Goal: Task Accomplishment & Management: Complete application form

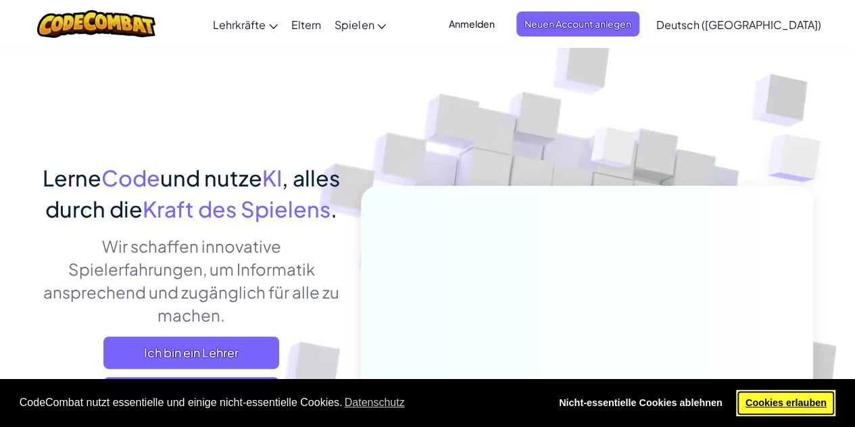
click at [800, 392] on link "Cookies erlauben" at bounding box center [785, 403] width 99 height 27
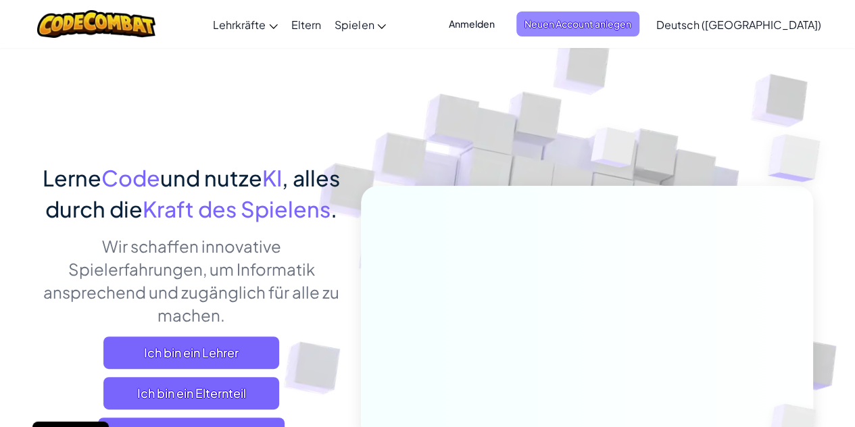
click at [585, 21] on span "Neuen Account anlegen" at bounding box center [577, 23] width 123 height 25
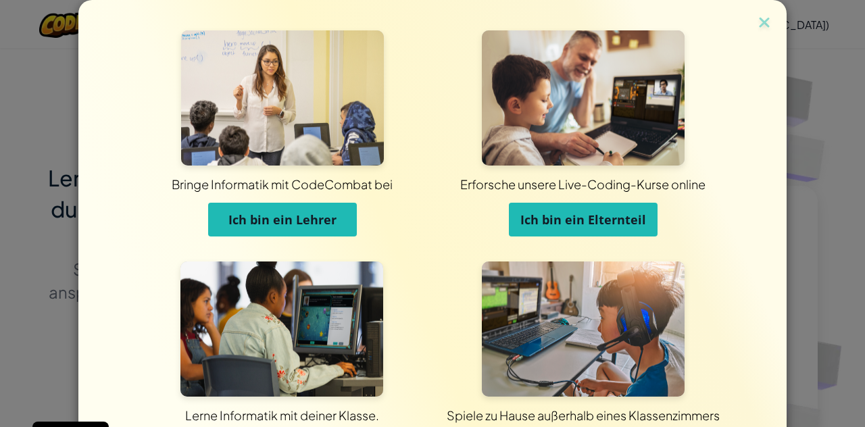
scroll to position [108, 0]
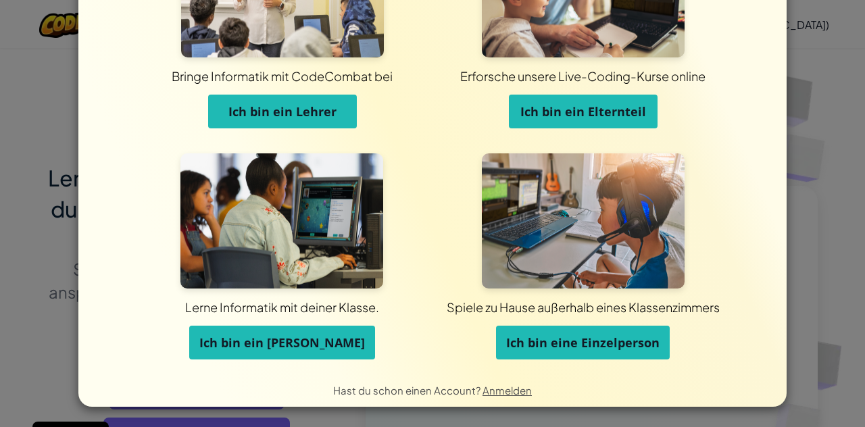
click at [535, 337] on span "Ich bin eine Einzelperson" at bounding box center [582, 342] width 153 height 16
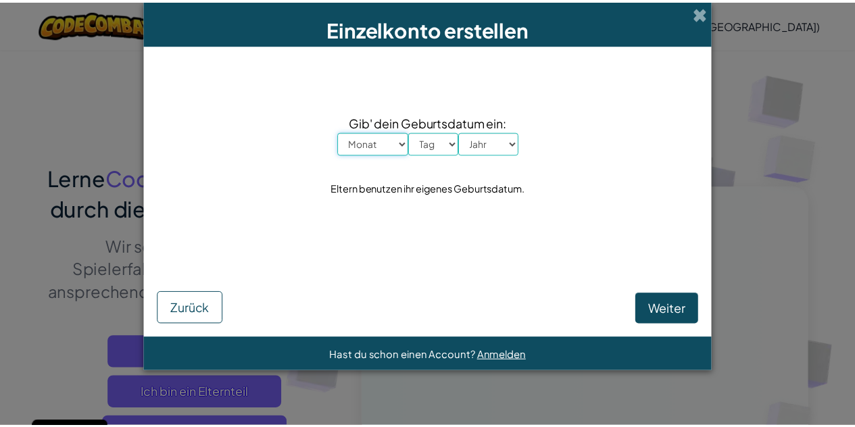
scroll to position [0, 0]
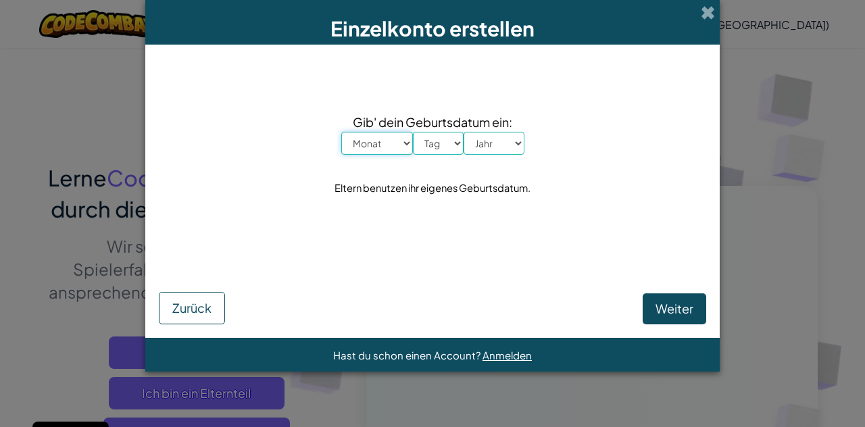
click at [381, 141] on select "Monat Januar Februar [PERSON_NAME] April Mai Juni July August September Oktober…" at bounding box center [377, 143] width 72 height 23
select select "11"
click at [341, 132] on select "Monat Januar Februar [PERSON_NAME] April Mai Juni July August September Oktober…" at bounding box center [377, 143] width 72 height 23
click at [432, 136] on select "Tag 1 2 3 4 5 6 7 8 9 10 11 12 13 14 15 16 17 18 19 20 21 22 23 24 25 26 27 28 …" at bounding box center [438, 143] width 51 height 23
select select "27"
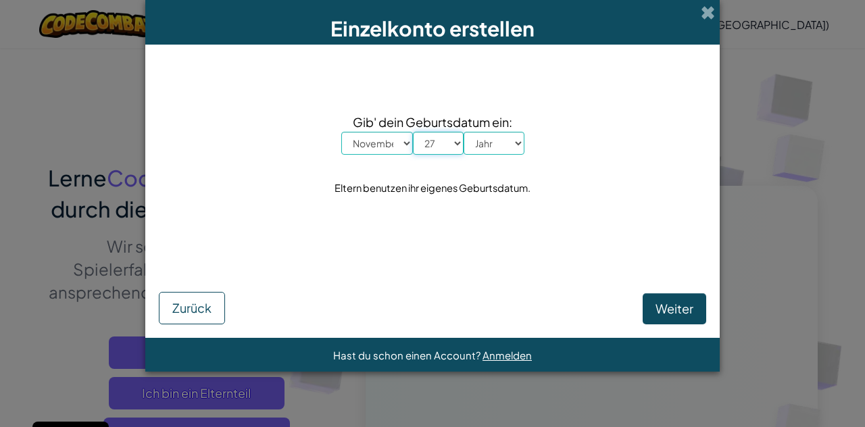
click at [413, 132] on select "Tag 1 2 3 4 5 6 7 8 9 10 11 12 13 14 15 16 17 18 19 20 21 22 23 24 25 26 27 28 …" at bounding box center [438, 143] width 51 height 23
click at [499, 147] on select "Jahr 2025 2024 2023 2022 2021 2020 2019 2018 2017 2016 2015 2014 2013 2012 2011…" at bounding box center [494, 143] width 61 height 23
select select "2013"
click at [464, 132] on select "Jahr 2025 2024 2023 2022 2021 2020 2019 2018 2017 2016 2015 2014 2013 2012 2011…" at bounding box center [494, 143] width 61 height 23
click at [669, 305] on span "Weiter" at bounding box center [674, 309] width 38 height 16
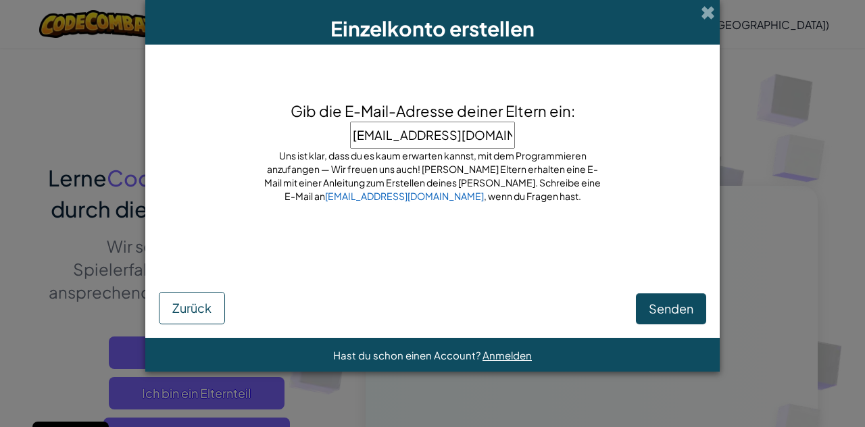
type input "[EMAIL_ADDRESS][DOMAIN_NAME]"
click at [677, 302] on span "Senden" at bounding box center [671, 309] width 45 height 16
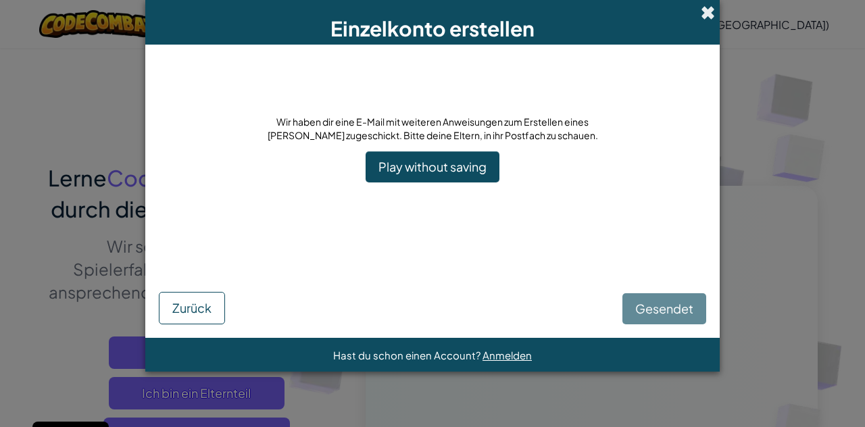
click at [709, 11] on span at bounding box center [708, 12] width 14 height 14
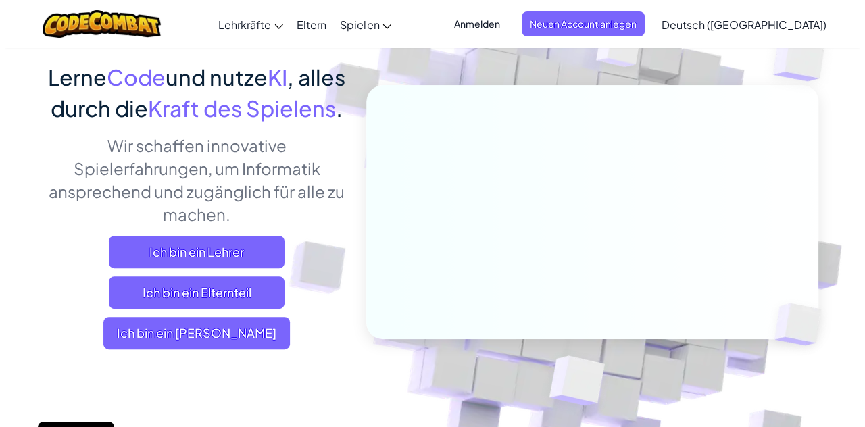
scroll to position [108, 0]
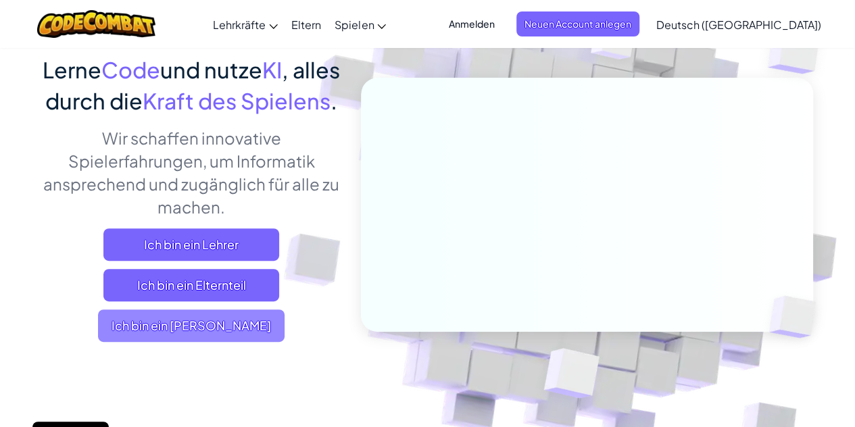
click at [246, 342] on span "Ich bin ein [PERSON_NAME]" at bounding box center [191, 325] width 186 height 32
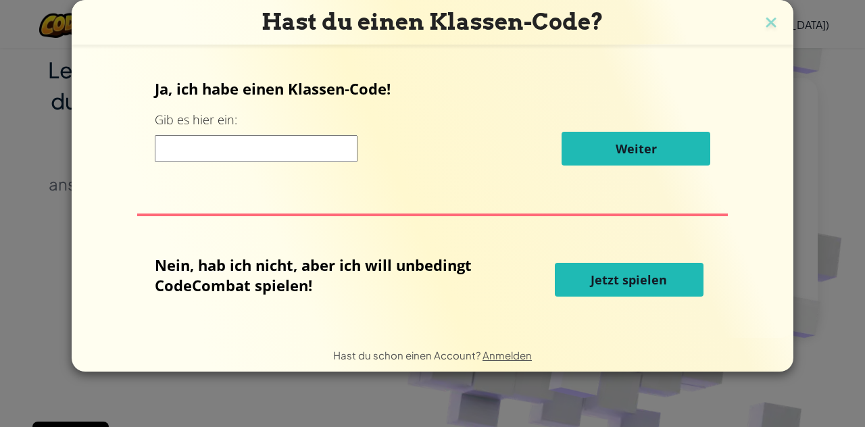
click at [603, 284] on span "Jetzt spielen" at bounding box center [629, 280] width 76 height 16
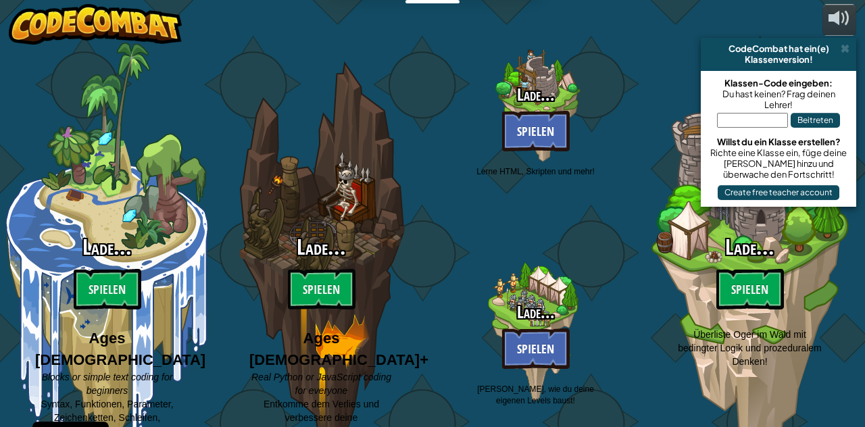
select select "de-DE"
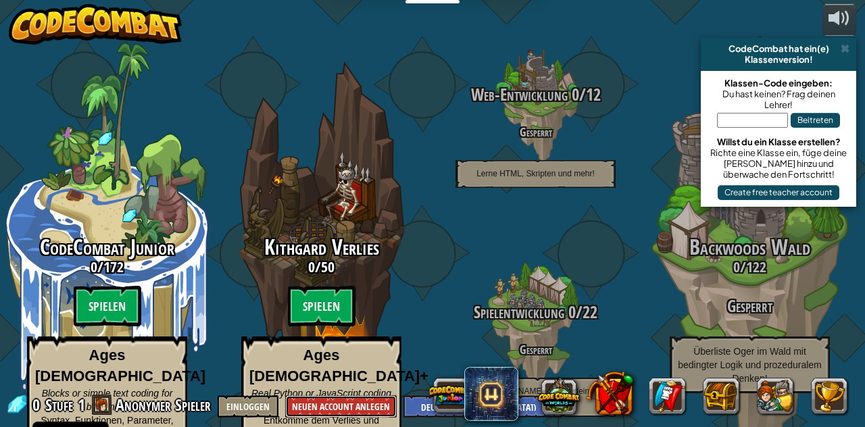
click at [314, 404] on button "Neuen Account anlegen" at bounding box center [340, 406] width 111 height 22
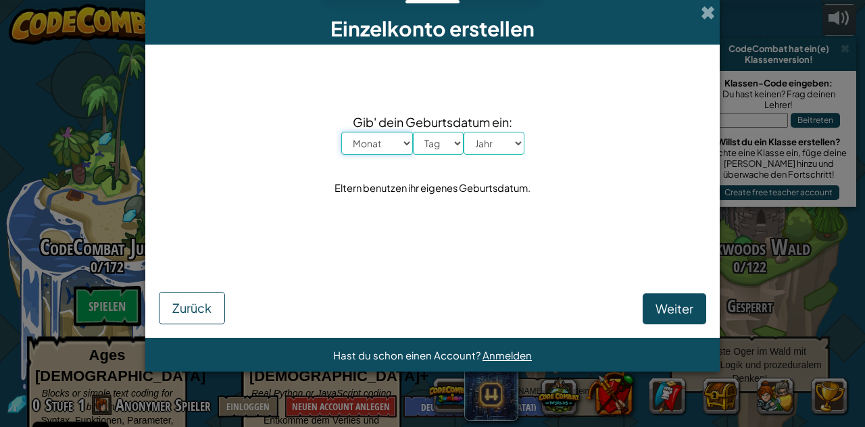
click at [384, 139] on select "Monat Januar Februar [PERSON_NAME] April Mai Juni July August September Oktober…" at bounding box center [377, 143] width 72 height 23
select select "6"
click at [341, 132] on select "Monat Januar Februar [PERSON_NAME] April Mai Juni July August September Oktober…" at bounding box center [377, 143] width 72 height 23
click at [427, 138] on select "Tag 1 2 3 4 5 6 7 8 9 10 11 12 13 14 15 16 17 18 19 20 21 22 23 24 25 26 27 28 …" at bounding box center [438, 143] width 51 height 23
select select "5"
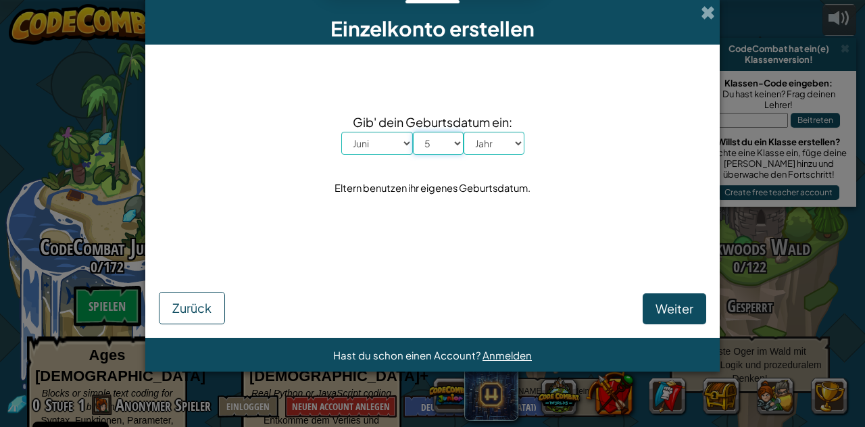
click at [413, 132] on select "Tag 1 2 3 4 5 6 7 8 9 10 11 12 13 14 15 16 17 18 19 20 21 22 23 24 25 26 27 28 …" at bounding box center [438, 143] width 51 height 23
click at [491, 142] on select "Jahr 2025 2024 2023 2022 2021 2020 2019 2018 2017 2016 2015 2014 2013 2012 2011…" at bounding box center [494, 143] width 61 height 23
select select "1986"
click at [464, 132] on select "Jahr 2025 2024 2023 2022 2021 2020 2019 2018 2017 2016 2015 2014 2013 2012 2011…" at bounding box center [494, 143] width 61 height 23
click at [653, 301] on button "Weiter" at bounding box center [675, 308] width 64 height 31
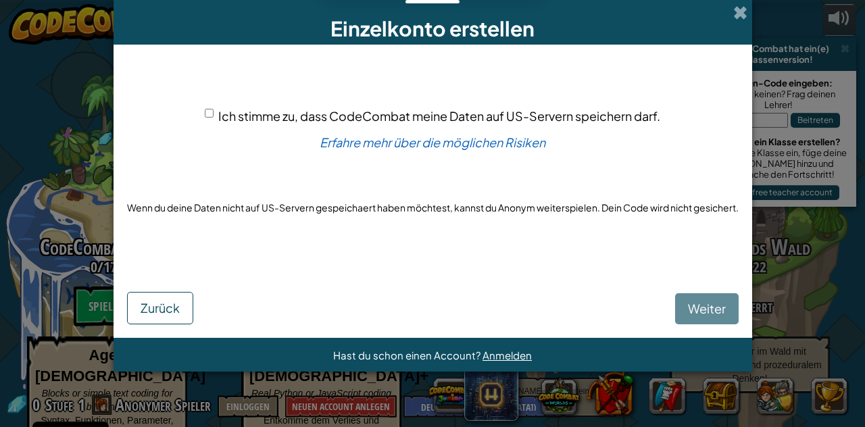
click at [257, 118] on span "Ich stimme zu, dass CodeCombat meine Daten auf US-Servern speichern darf." at bounding box center [439, 116] width 442 height 16
click at [214, 118] on input "Ich stimme zu, dass CodeCombat meine Daten auf US-Servern speichern darf." at bounding box center [209, 113] width 9 height 9
checkbox input "true"
click at [711, 305] on span "Weiter" at bounding box center [707, 309] width 38 height 16
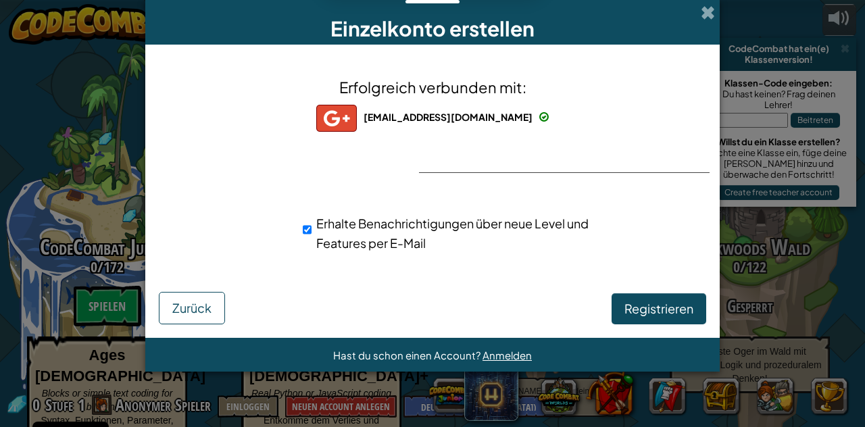
click at [601, 162] on div "Erfolgreich verbunden mit: leodahlqvist46@gmail.com leodahlqvist46@gmail.com le…" at bounding box center [432, 172] width 541 height 229
click at [186, 302] on span "Zurück" at bounding box center [191, 308] width 39 height 16
click at [641, 317] on button "Registrieren" at bounding box center [659, 308] width 95 height 31
click at [314, 227] on div "Erhalte Benachrichtigungen über neue Level und Features per E-Mail" at bounding box center [456, 233] width 307 height 39
click at [309, 229] on input "Erhalte Benachrichtigungen über neue Level und Features per E-Mail" at bounding box center [307, 229] width 9 height 27
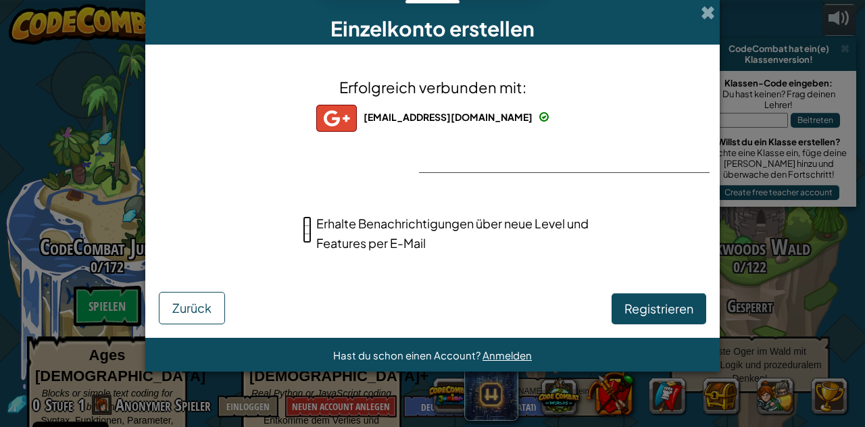
click at [309, 229] on input "Erhalte Benachrichtigungen über neue Level und Features per E-Mail" at bounding box center [307, 229] width 9 height 27
checkbox input "true"
click at [649, 303] on button "Registrieren" at bounding box center [659, 308] width 95 height 31
